Goal: Transaction & Acquisition: Purchase product/service

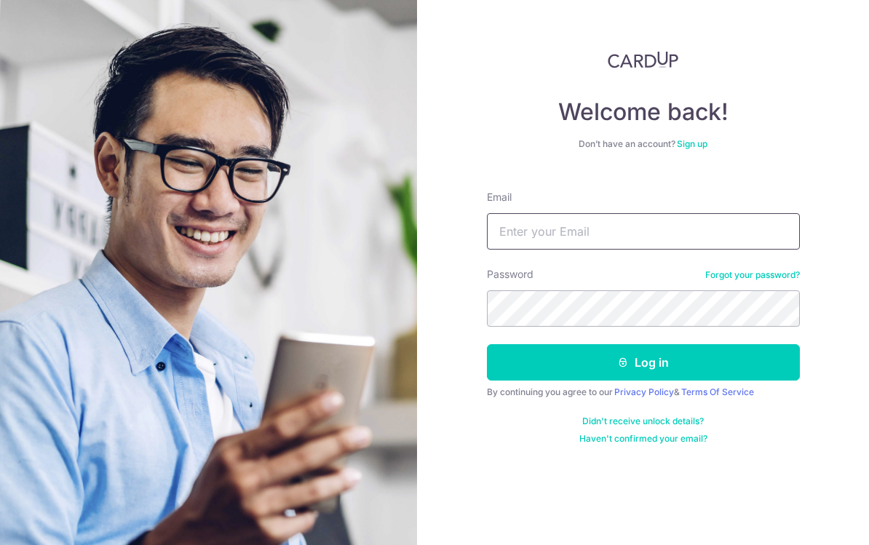
click at [702, 234] on input "Email" at bounding box center [643, 231] width 313 height 36
click at [734, 229] on input "Email" at bounding box center [643, 231] width 313 height 36
click at [711, 229] on input "Email" at bounding box center [643, 231] width 313 height 36
click at [685, 229] on input "Email" at bounding box center [643, 231] width 313 height 36
type input "jason_ng_weijie@yahoo.com"
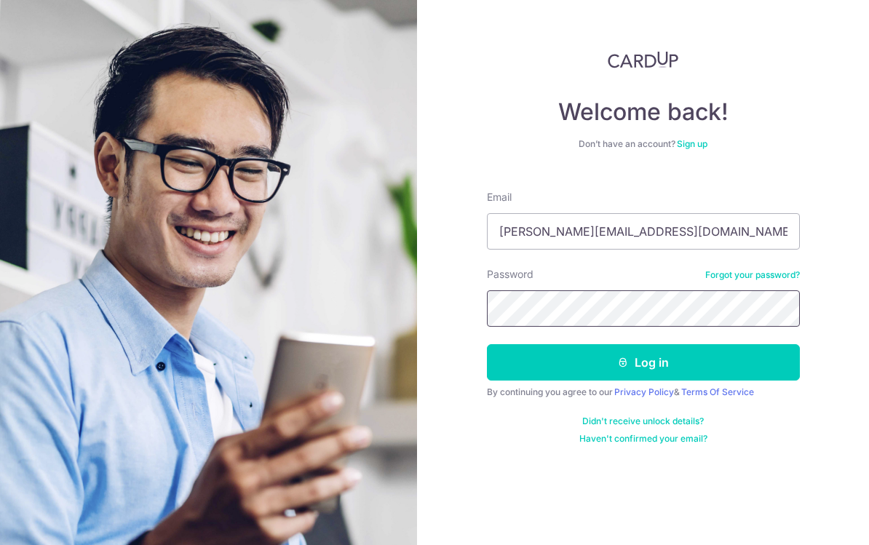
click at [0, 544] on com-1password-button at bounding box center [0, 545] width 0 height 0
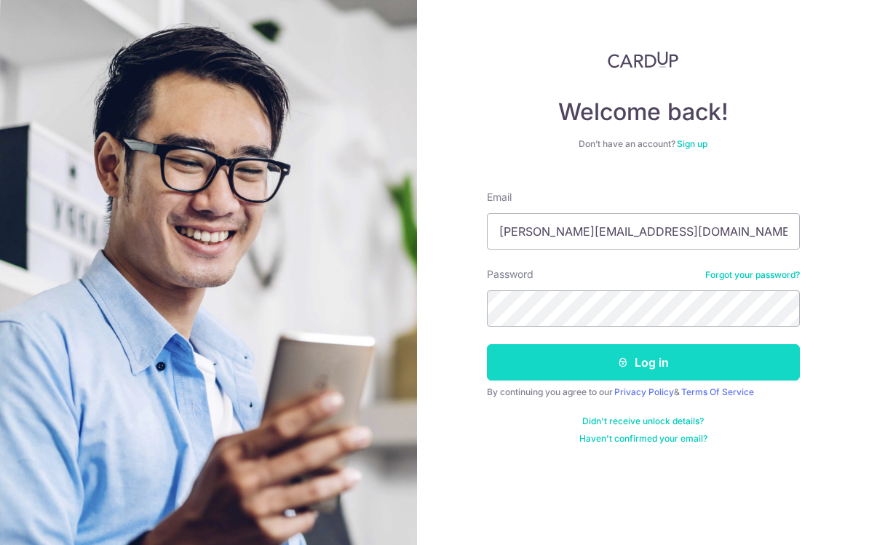
click at [726, 359] on button "Log in" at bounding box center [643, 362] width 313 height 36
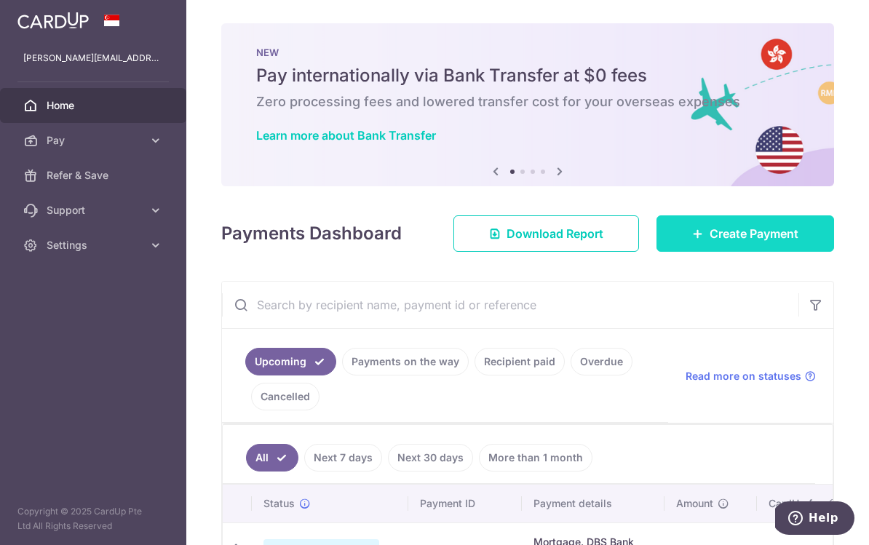
click at [724, 242] on span "Create Payment" at bounding box center [754, 233] width 89 height 17
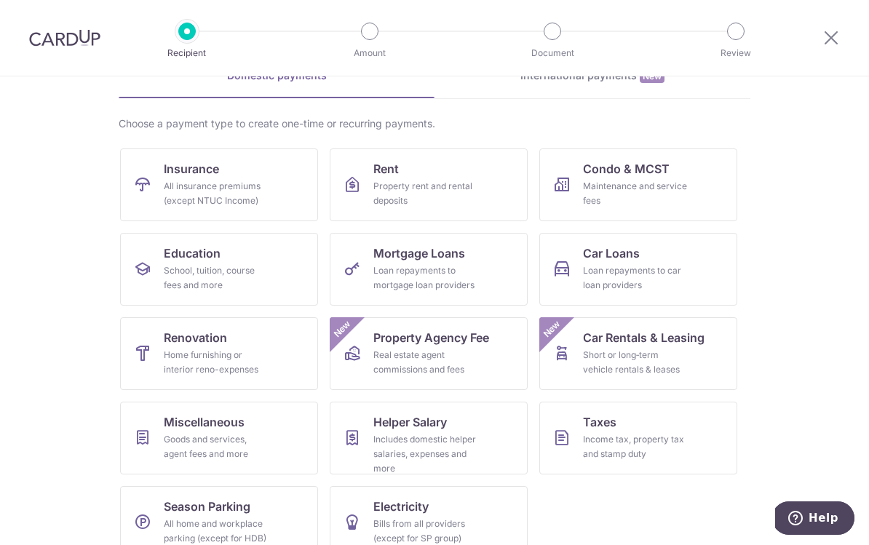
scroll to position [80, 0]
click at [468, 499] on link "Electricity Bills from all providers (except for SP group)" at bounding box center [429, 523] width 198 height 73
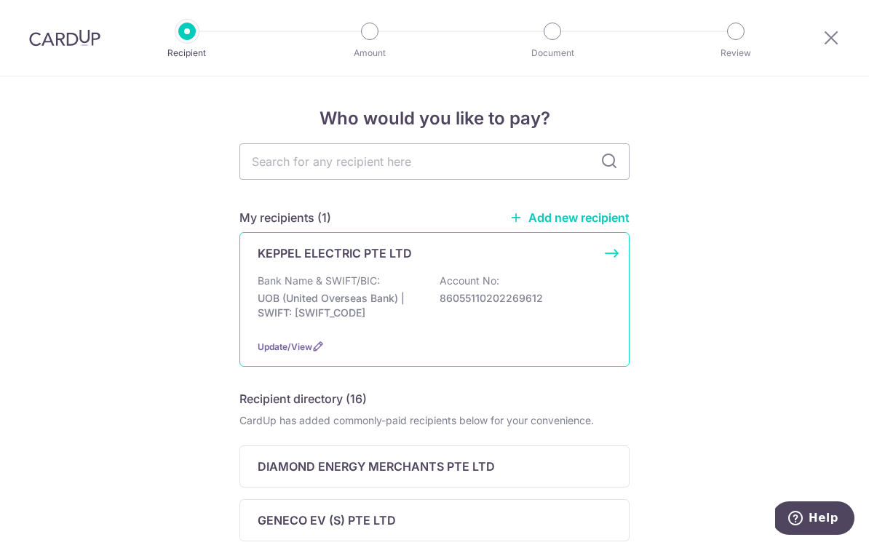
click at [573, 285] on div "Bank Name & SWIFT/BIC: UOB (United Overseas Bank) | SWIFT: [SWIFT_CODE] Account…" at bounding box center [435, 301] width 354 height 54
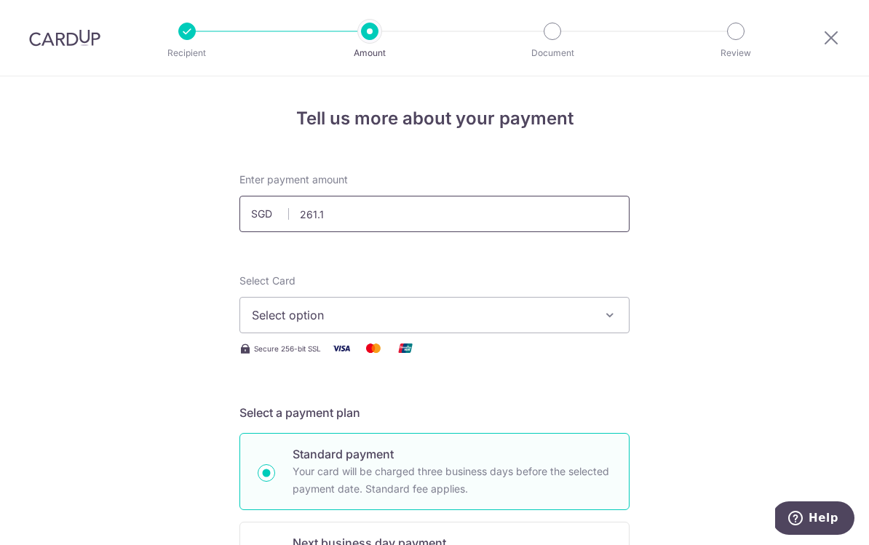
type input "261.13"
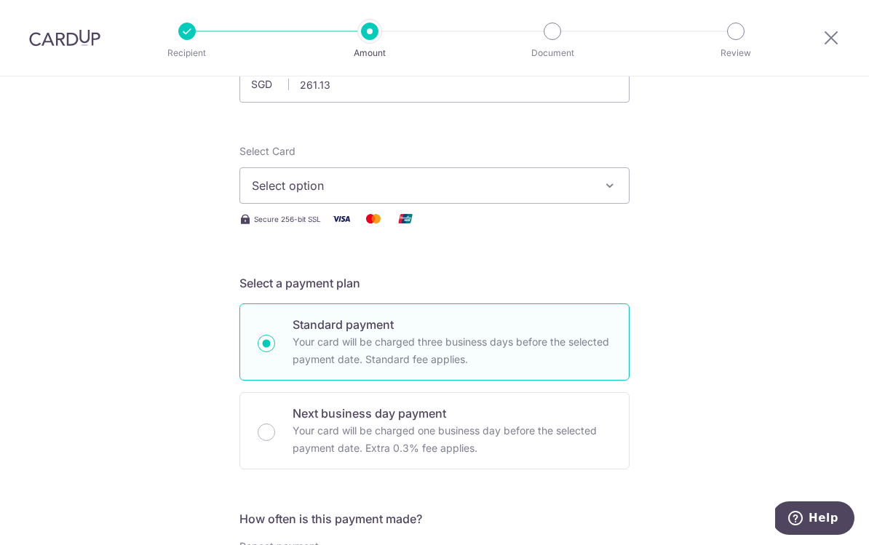
scroll to position [127, 0]
click at [600, 204] on button "Select option" at bounding box center [434, 188] width 390 height 36
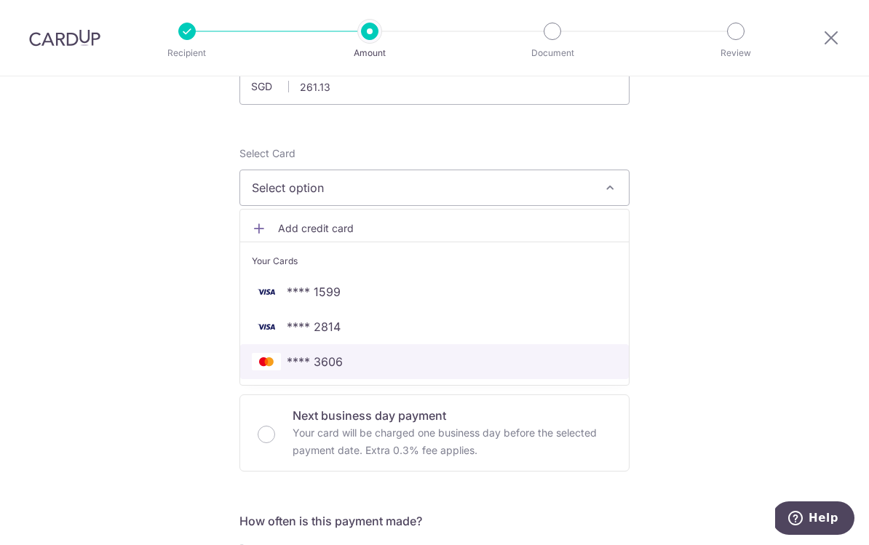
click at [524, 365] on span "**** 3606" at bounding box center [434, 361] width 365 height 17
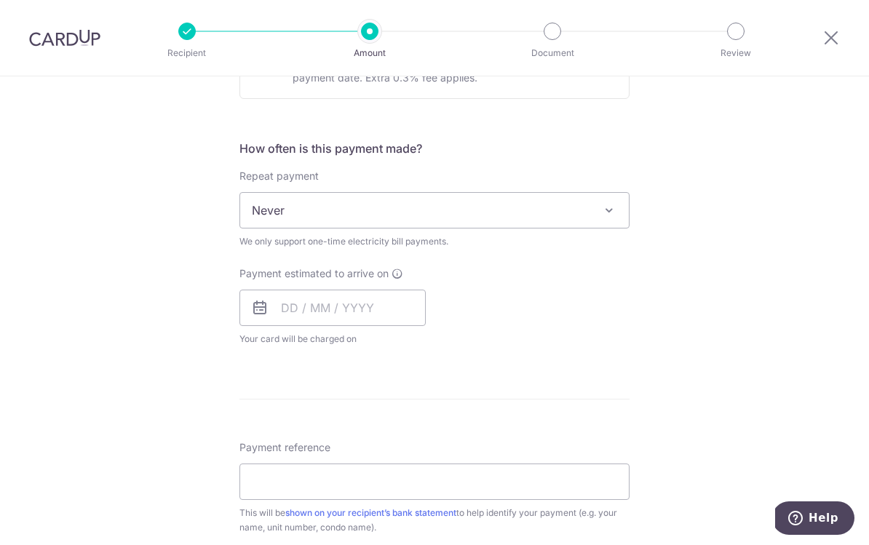
scroll to position [501, 0]
click at [255, 301] on input "text" at bounding box center [332, 307] width 186 height 36
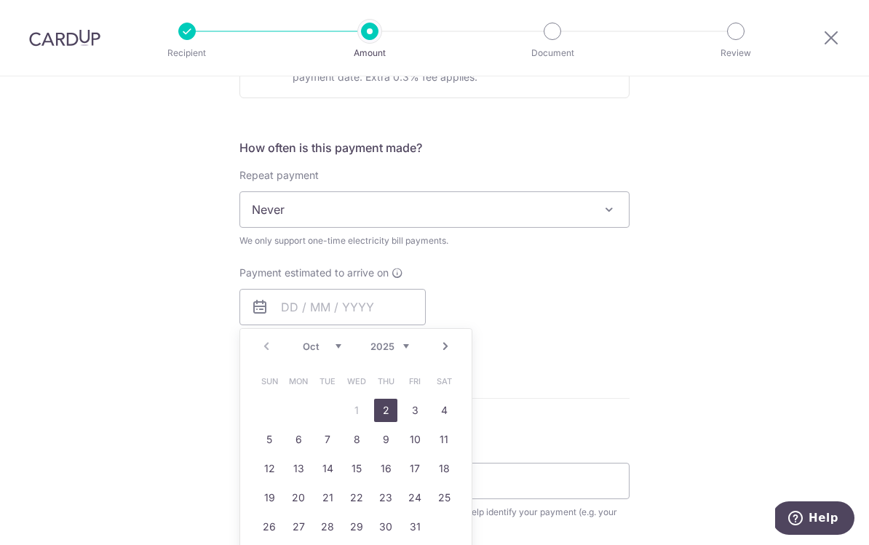
click at [385, 418] on link "2" at bounding box center [385, 410] width 23 height 23
type input "[DATE]"
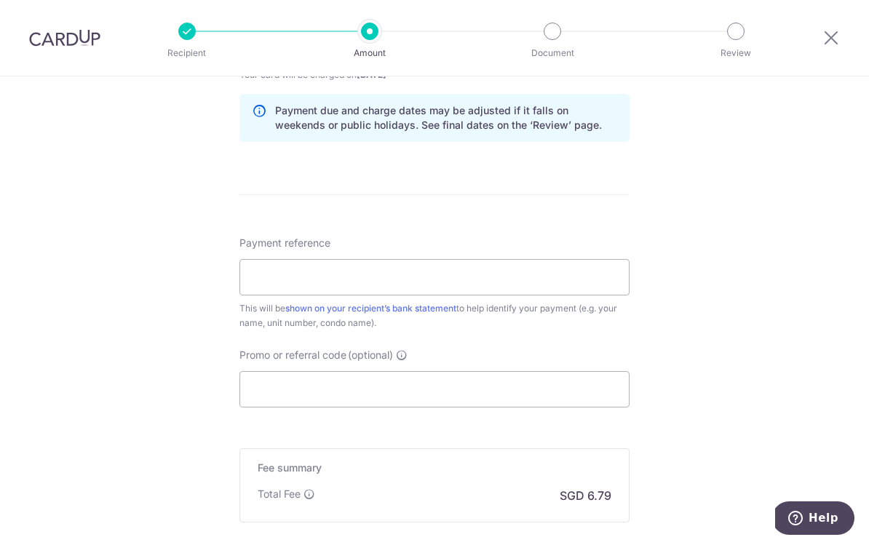
scroll to position [764, 0]
click at [587, 292] on input "Payment reference" at bounding box center [434, 278] width 390 height 36
paste input "K202269612"
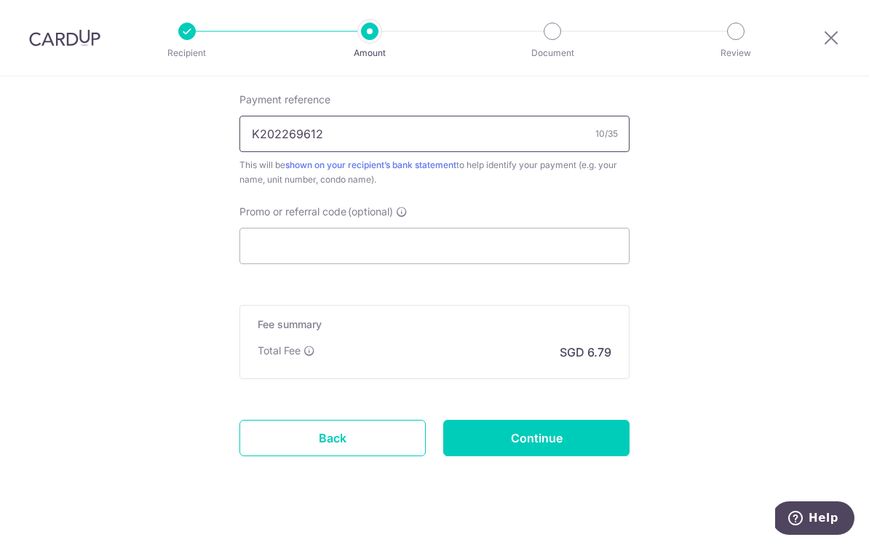
scroll to position [908, 0]
type input "K202269612"
click at [579, 447] on input "Continue" at bounding box center [536, 438] width 186 height 36
type input "Create Schedule"
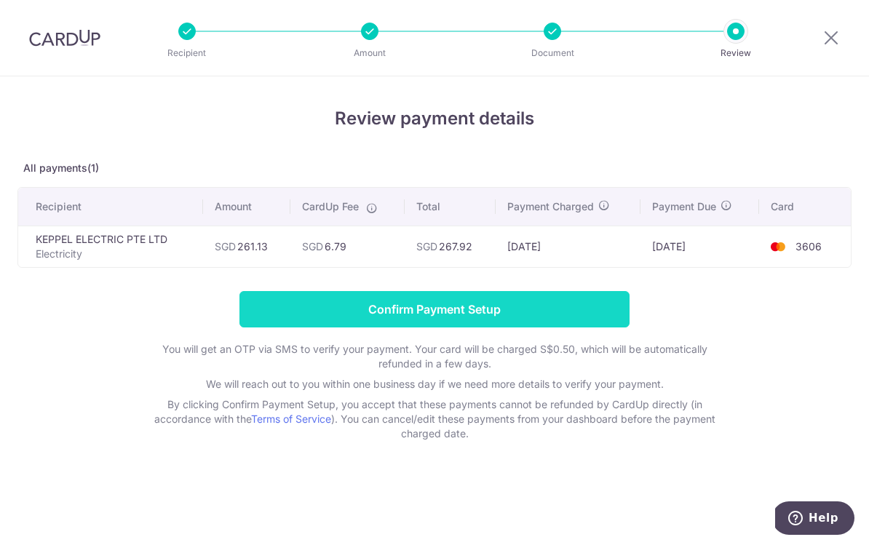
click at [592, 309] on input "Confirm Payment Setup" at bounding box center [434, 309] width 390 height 36
